Goal: Task Accomplishment & Management: Manage account settings

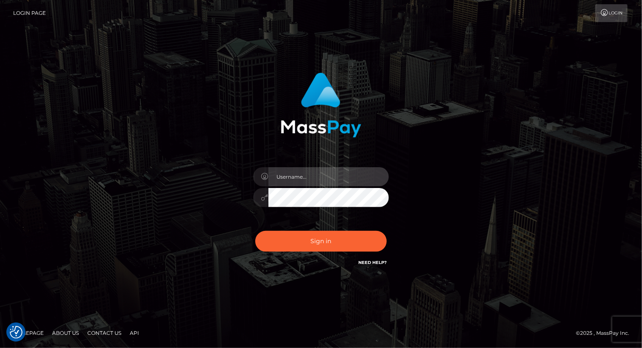
click at [293, 177] on input "text" at bounding box center [328, 176] width 120 height 19
type input "[PERSON_NAME].luminaryplay"
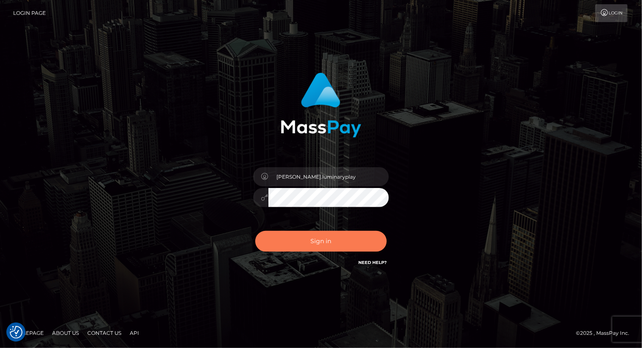
click at [311, 236] on button "Sign in" at bounding box center [320, 241] width 131 height 21
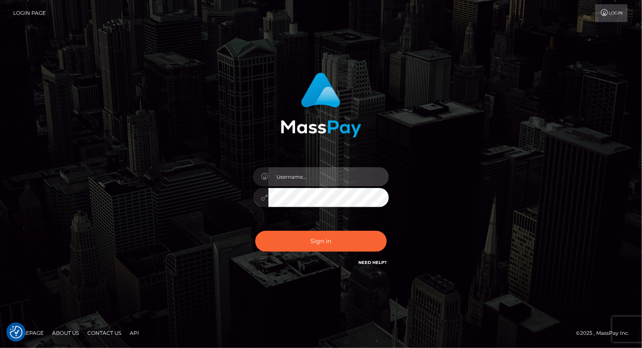
click at [322, 170] on input "text" at bounding box center [328, 176] width 120 height 19
type input "[PERSON_NAME].luminaryplay"
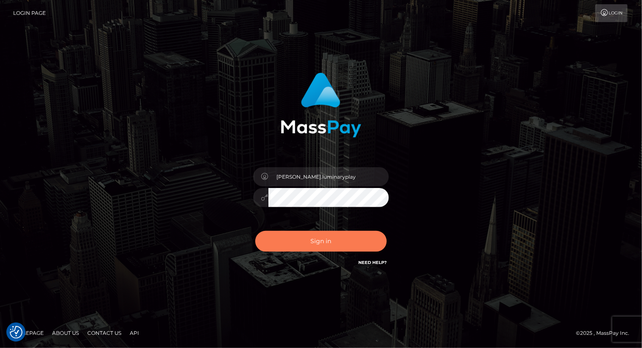
click at [316, 237] on button "Sign in" at bounding box center [320, 241] width 131 height 21
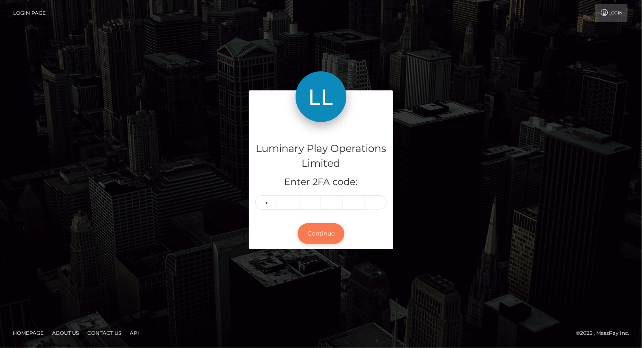
type input "7"
type input "1"
type input "8"
type input "7"
type input "4"
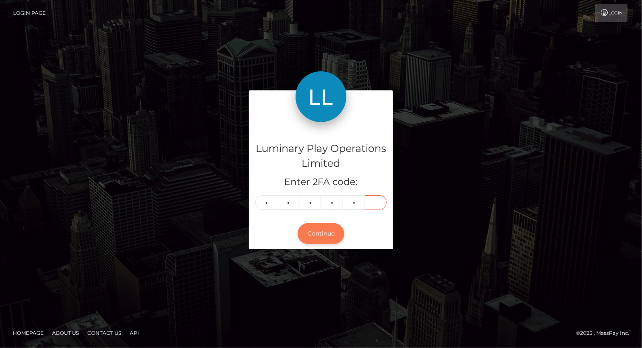
type input "2"
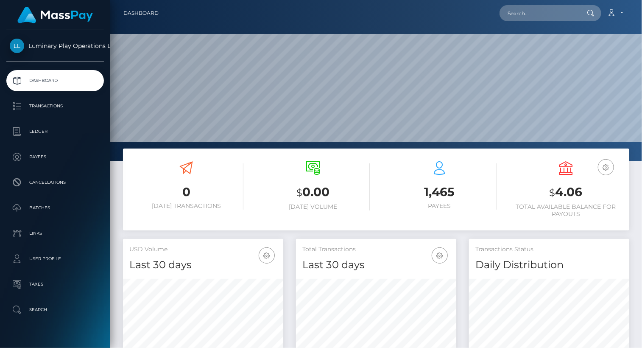
scroll to position [150, 160]
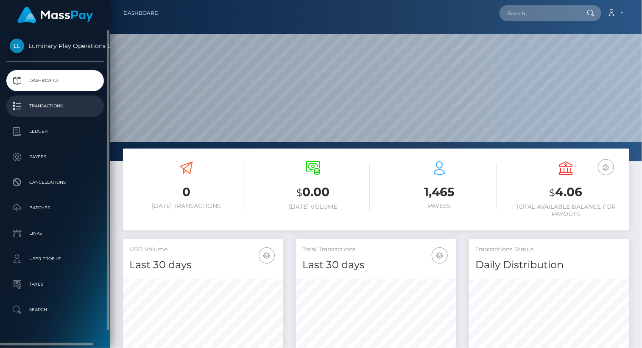
click at [61, 108] on p "Transactions" at bounding box center [55, 106] width 91 height 13
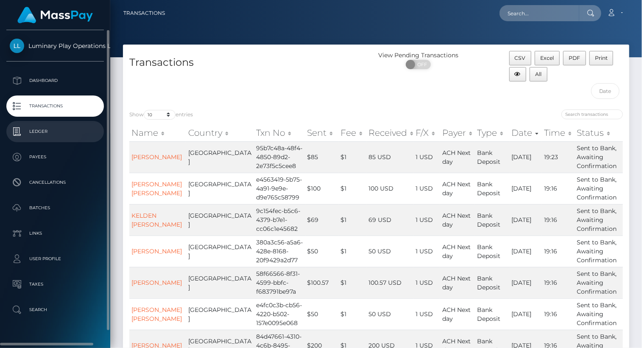
click at [41, 135] on p "Ledger" at bounding box center [55, 131] width 91 height 13
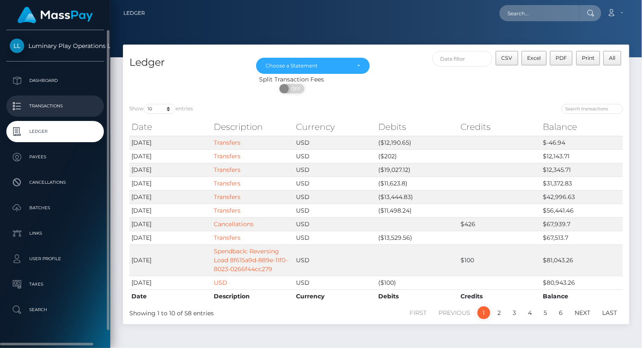
click at [40, 106] on p "Transactions" at bounding box center [55, 106] width 91 height 13
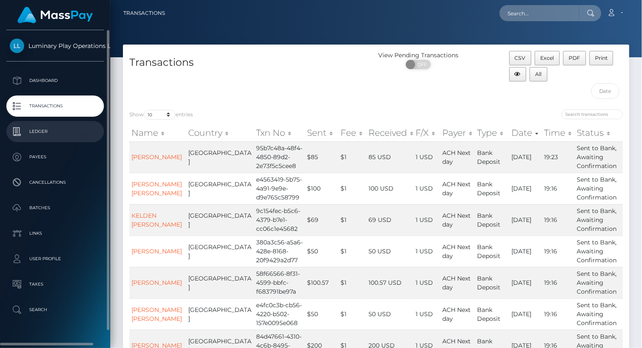
click at [43, 131] on p "Ledger" at bounding box center [55, 131] width 91 height 13
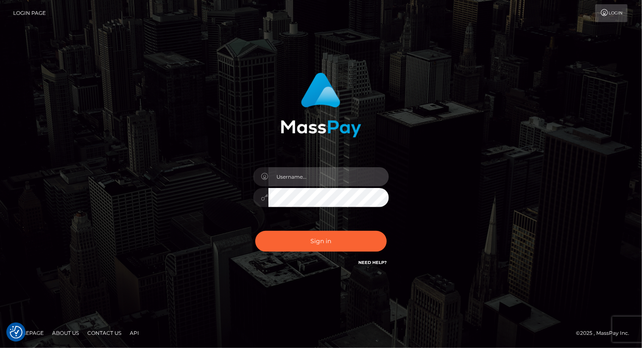
click at [317, 177] on input "text" at bounding box center [328, 176] width 120 height 19
type input "Arlene.luminaryplay"
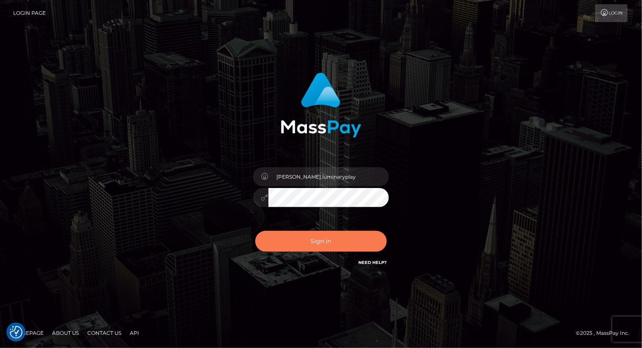
click at [318, 242] on button "Sign in" at bounding box center [320, 241] width 131 height 21
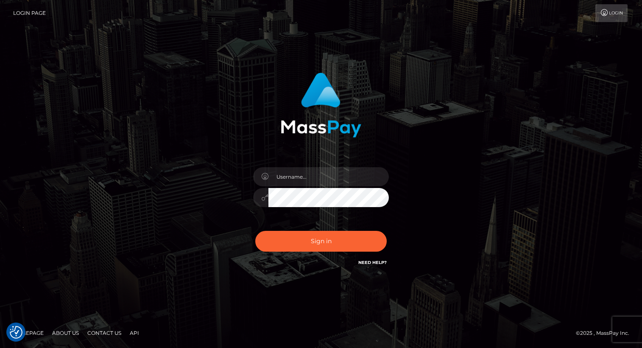
checkbox input "true"
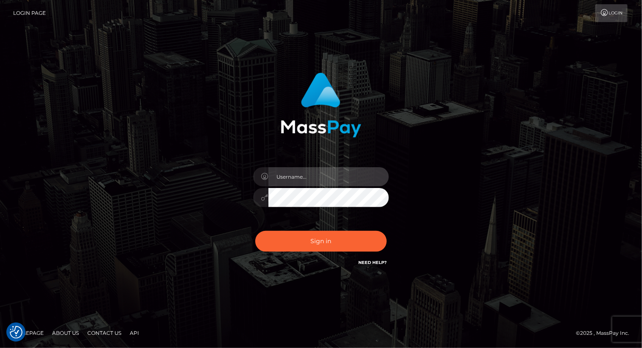
drag, startPoint x: 316, startPoint y: 175, endPoint x: 318, endPoint y: 181, distance: 7.1
click at [316, 175] on input "text" at bounding box center [328, 176] width 120 height 19
type input "Arlene.luminaryplay"
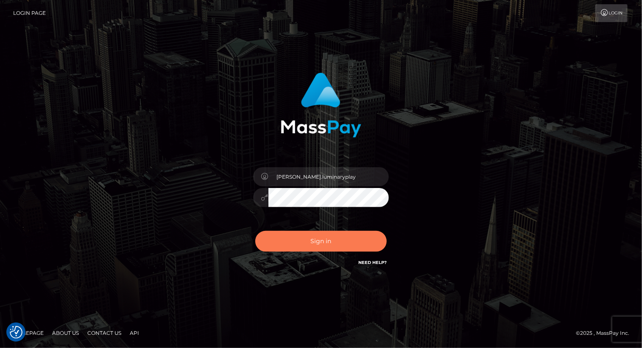
click at [314, 242] on button "Sign in" at bounding box center [320, 241] width 131 height 21
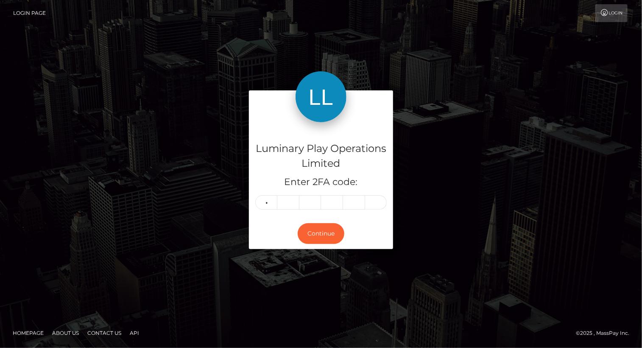
type input "7"
type input "3"
type input "1"
type input "2"
type input "1"
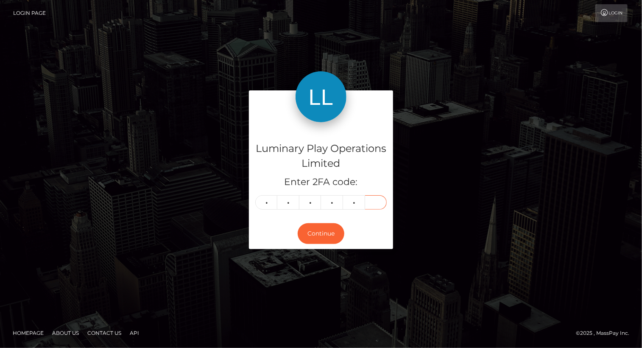
type input "6"
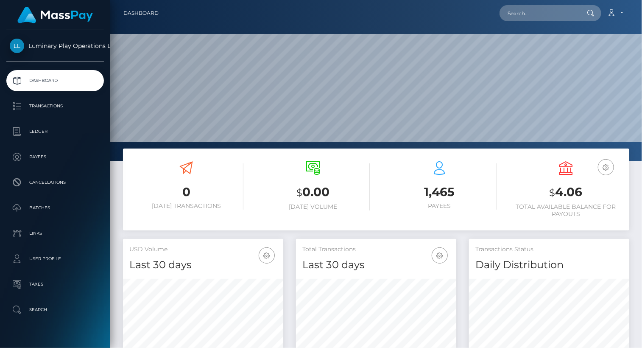
scroll to position [150, 160]
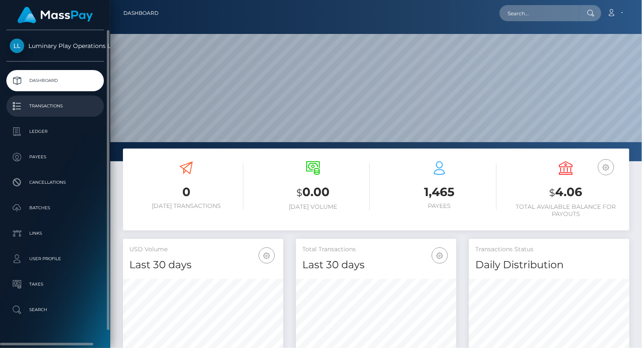
click at [46, 106] on p "Transactions" at bounding box center [55, 106] width 91 height 13
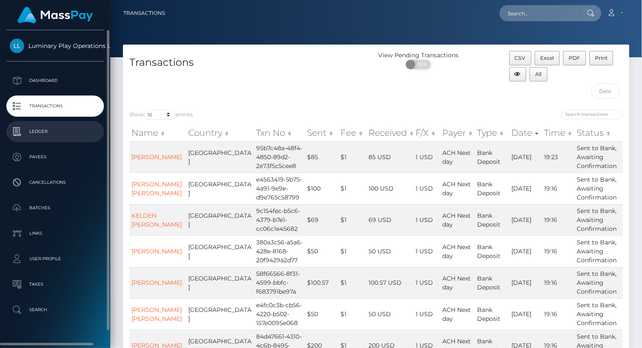
click at [45, 132] on p "Ledger" at bounding box center [55, 131] width 91 height 13
